Goal: Navigation & Orientation: Find specific page/section

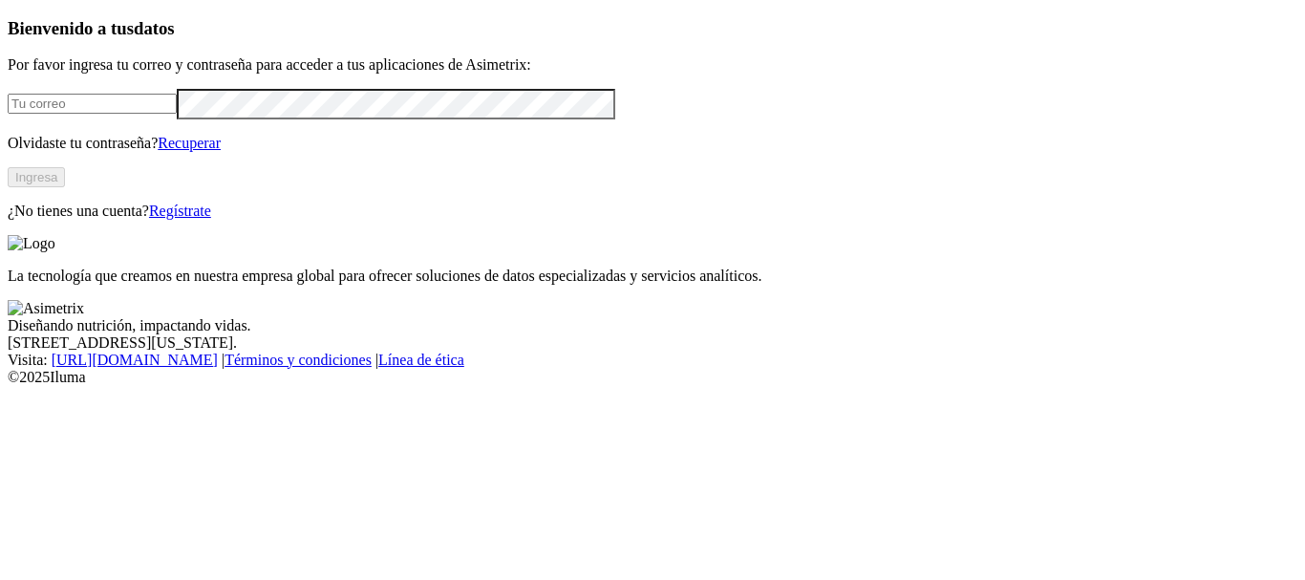
click at [147, 114] on input "email" at bounding box center [92, 104] width 169 height 20
type input "[PERSON_NAME][EMAIL_ADDRESS][PERSON_NAME][DOMAIN_NAME]"
click input "submit" at bounding box center [0, 0] width 0 height 0
